Goal: Information Seeking & Learning: Learn about a topic

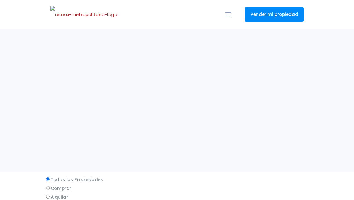
select select
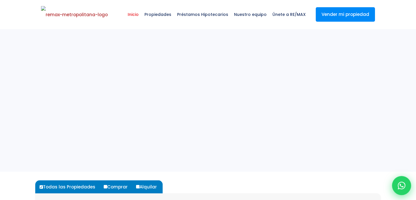
click at [353, 188] on icon at bounding box center [402, 186] width 8 height 8
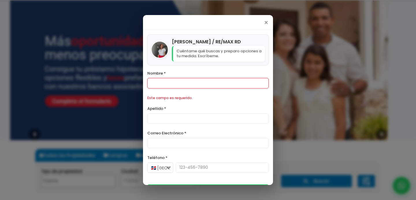
scroll to position [49, 0]
